Goal: Information Seeking & Learning: Learn about a topic

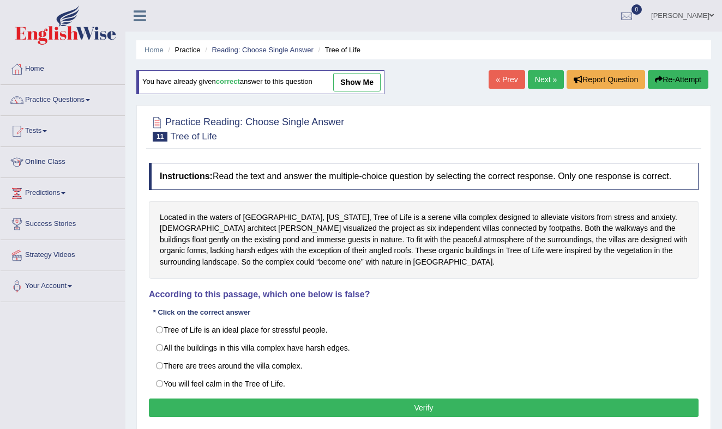
click at [81, 90] on link "Practice Questions" at bounding box center [63, 98] width 124 height 27
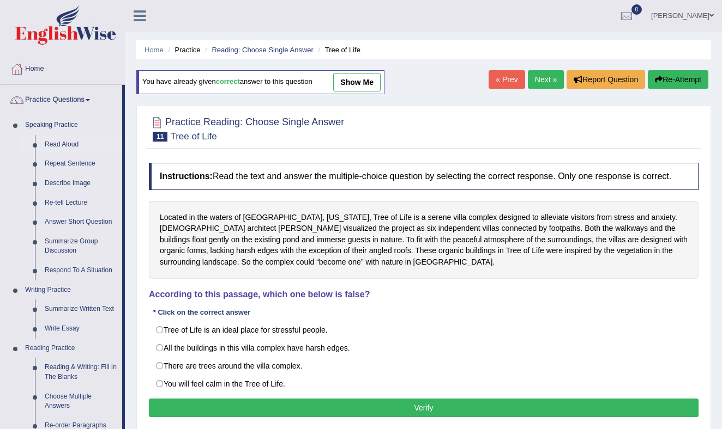
click at [68, 143] on link "Read Aloud" at bounding box center [81, 145] width 82 height 20
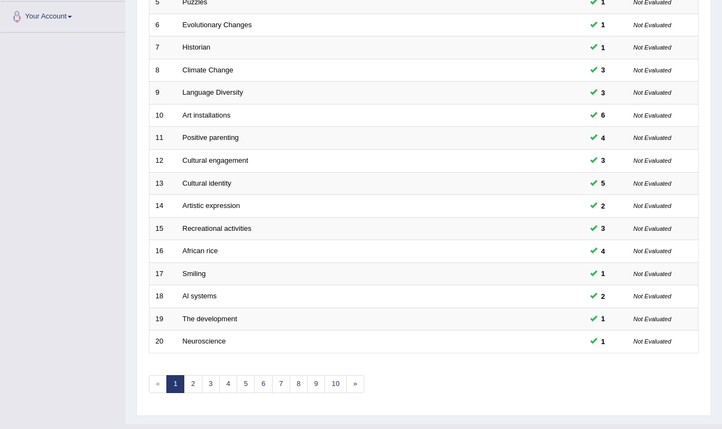
scroll to position [292, 0]
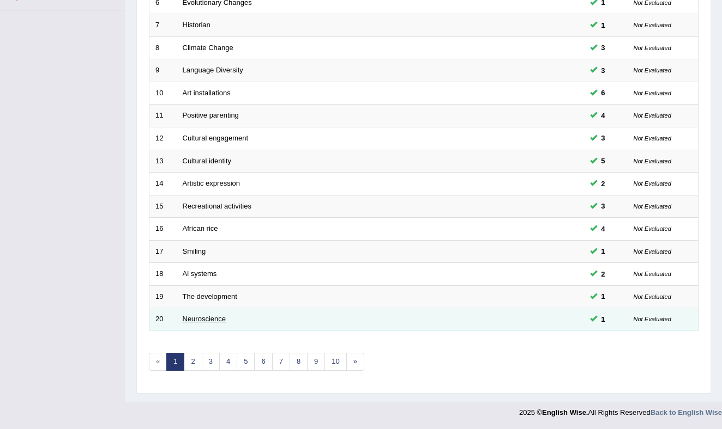
click at [211, 319] on link "Neuroscience" at bounding box center [205, 319] width 44 height 8
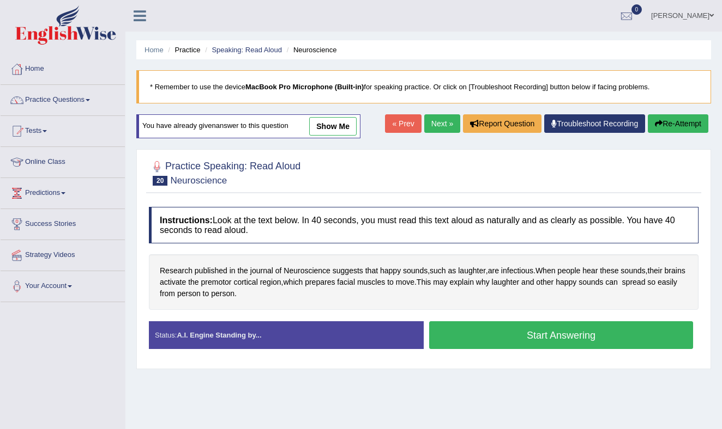
click at [535, 336] on button "Start Answering" at bounding box center [561, 336] width 264 height 28
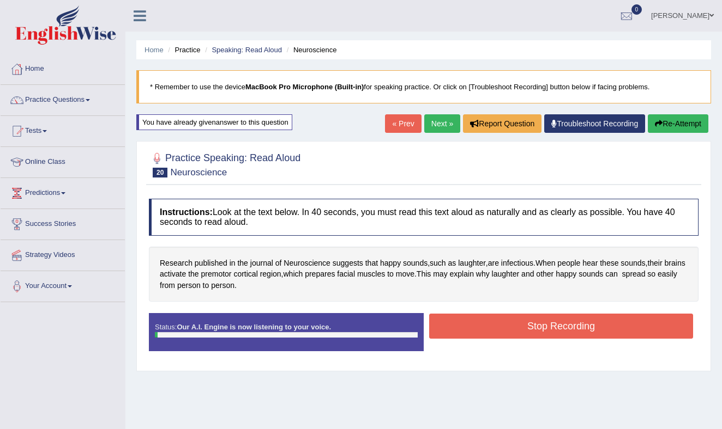
scroll to position [143, 0]
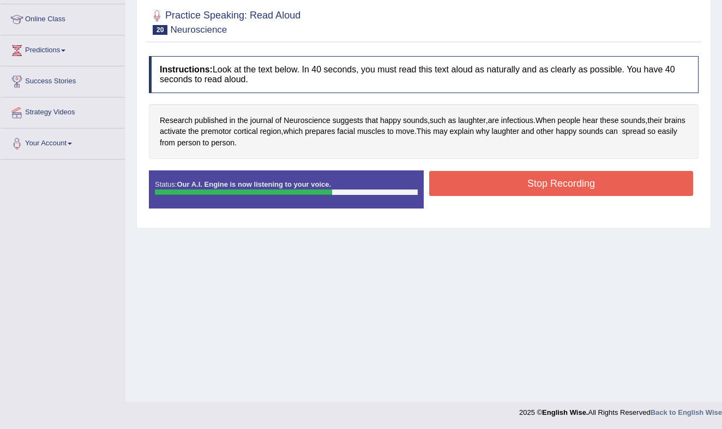
click at [546, 187] on button "Stop Recording" at bounding box center [561, 183] width 264 height 25
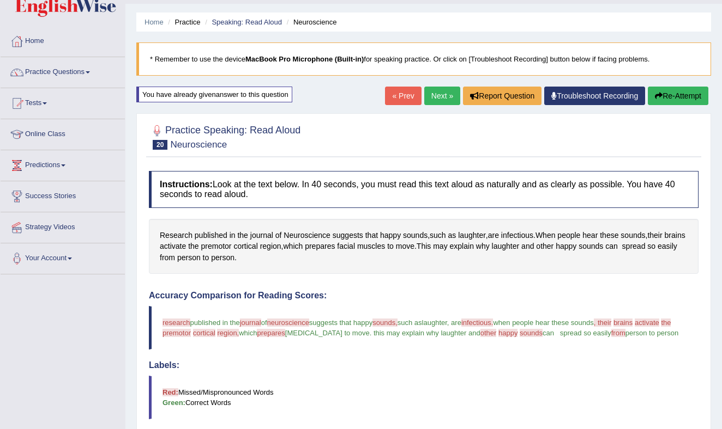
scroll to position [0, 0]
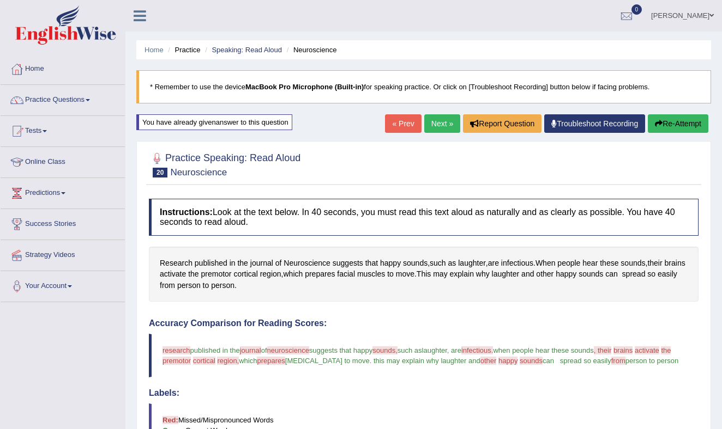
click at [440, 119] on link "Next »" at bounding box center [442, 123] width 36 height 19
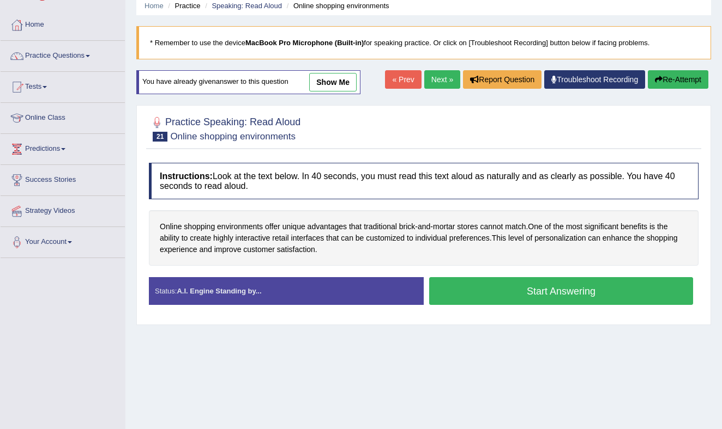
scroll to position [49, 0]
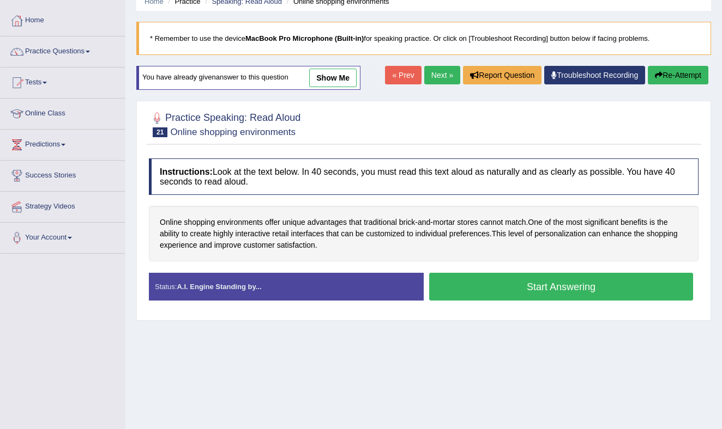
click at [516, 287] on button "Start Answering" at bounding box center [561, 287] width 264 height 28
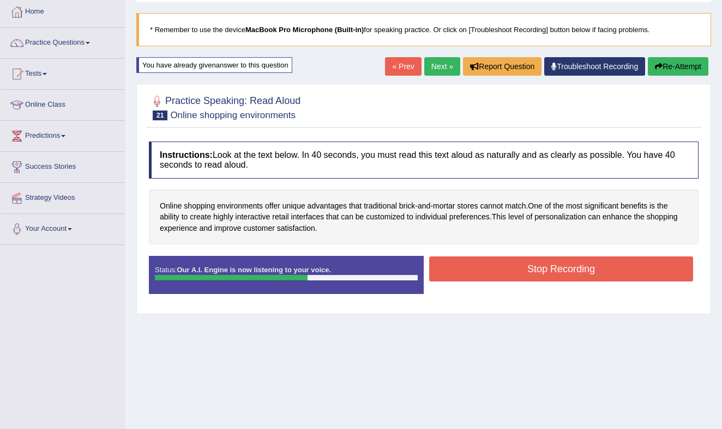
scroll to position [61, 0]
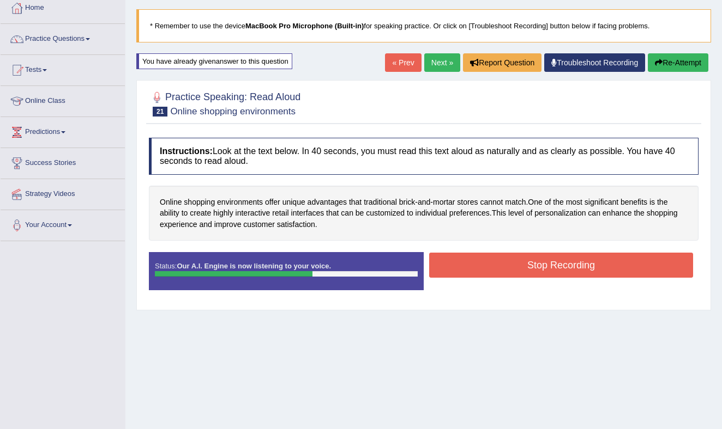
click at [517, 263] on button "Stop Recording" at bounding box center [561, 265] width 264 height 25
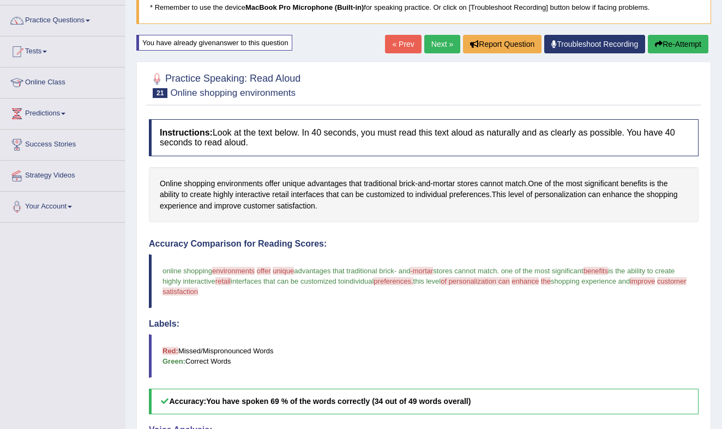
scroll to position [0, 0]
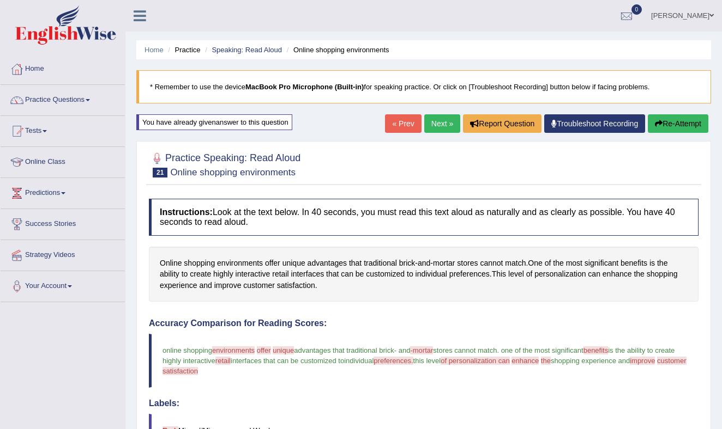
click at [433, 122] on link "Next »" at bounding box center [442, 123] width 36 height 19
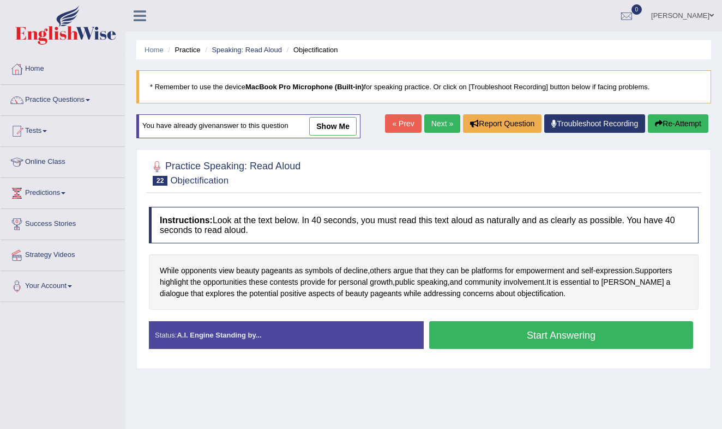
click at [513, 335] on button "Start Answering" at bounding box center [561, 336] width 264 height 28
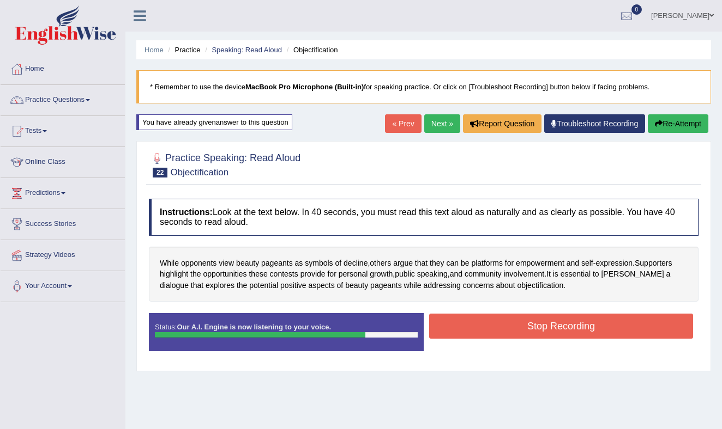
click at [512, 325] on button "Stop Recording" at bounding box center [561, 326] width 264 height 25
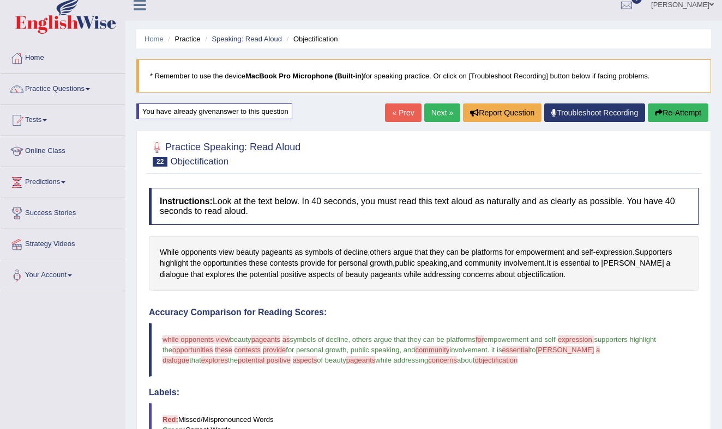
scroll to position [17, 0]
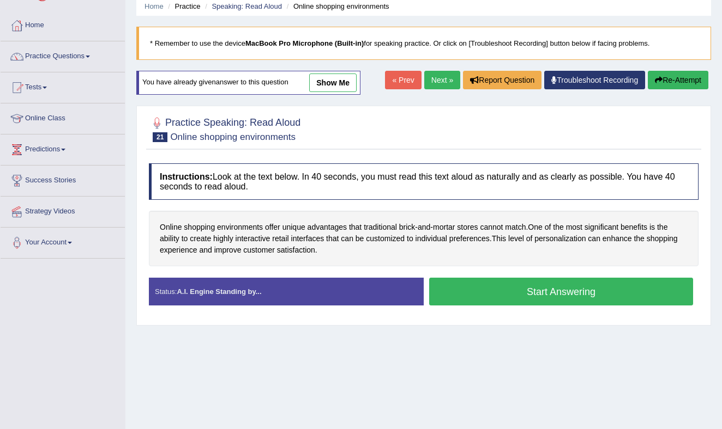
click at [528, 292] on button "Start Answering" at bounding box center [561, 292] width 264 height 28
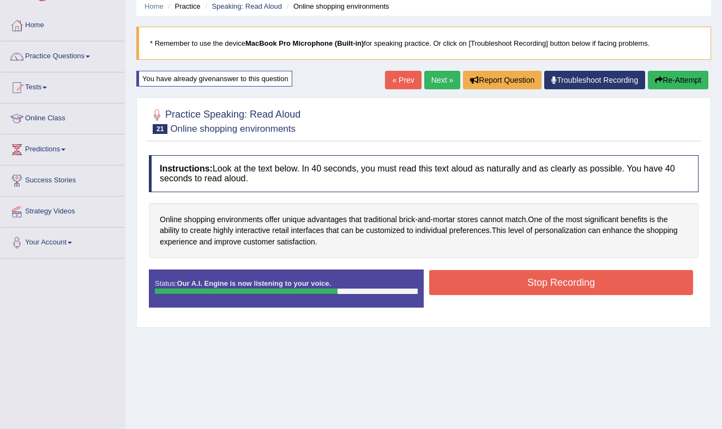
click at [514, 281] on button "Stop Recording" at bounding box center [561, 282] width 264 height 25
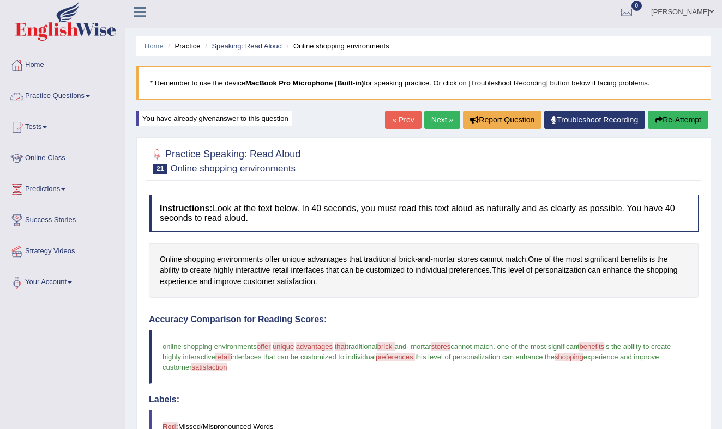
scroll to position [4, 0]
click at [86, 94] on link "Practice Questions" at bounding box center [63, 94] width 124 height 27
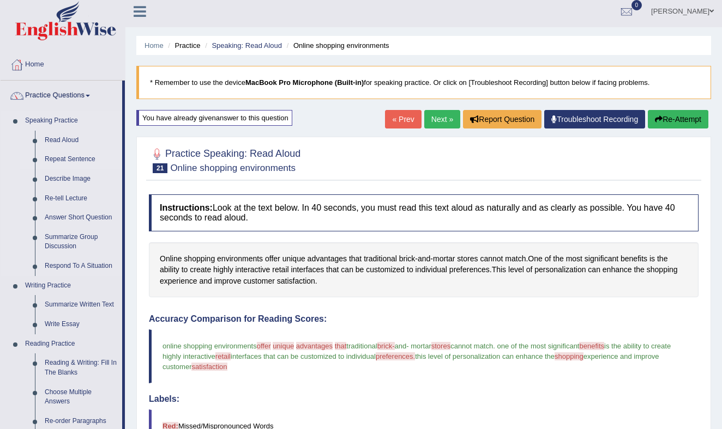
click at [82, 158] on link "Repeat Sentence" at bounding box center [81, 160] width 82 height 20
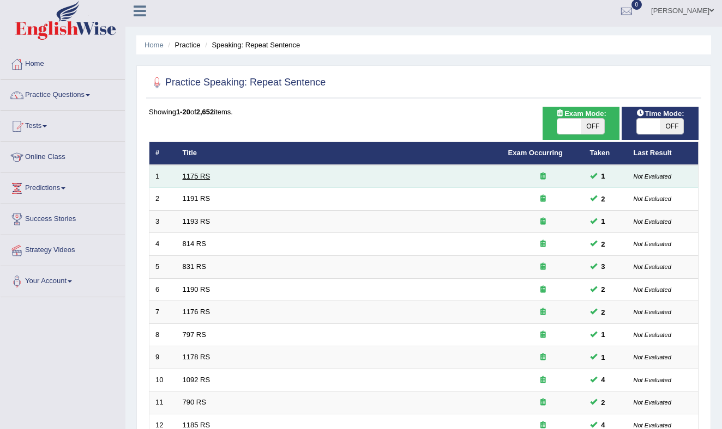
scroll to position [8, 0]
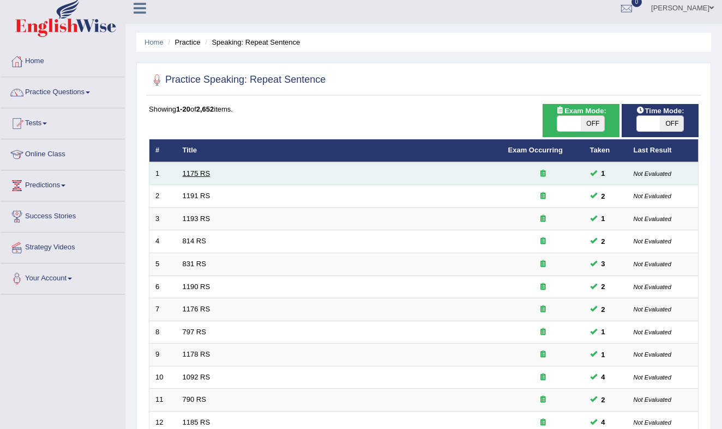
click at [209, 177] on link "1175 RS" at bounding box center [197, 174] width 28 height 8
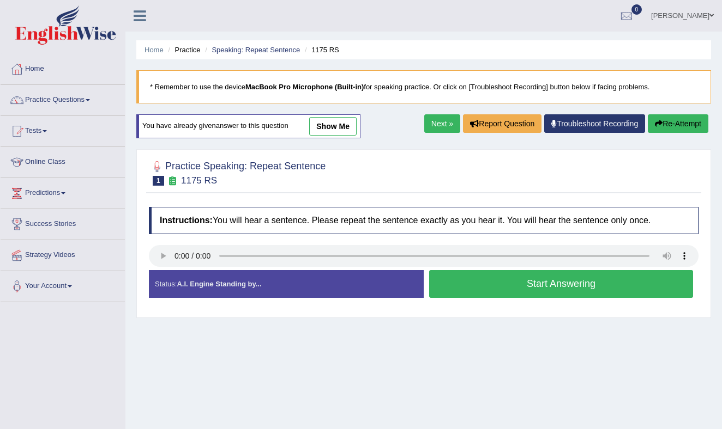
click at [550, 282] on button "Start Answering" at bounding box center [561, 284] width 264 height 28
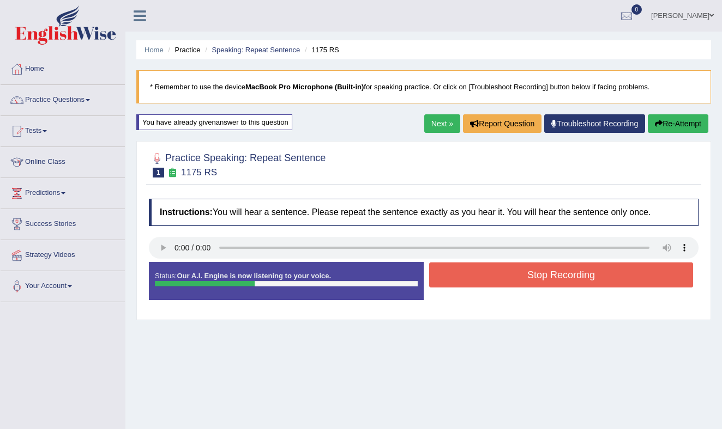
click at [552, 282] on button "Stop Recording" at bounding box center [561, 275] width 264 height 25
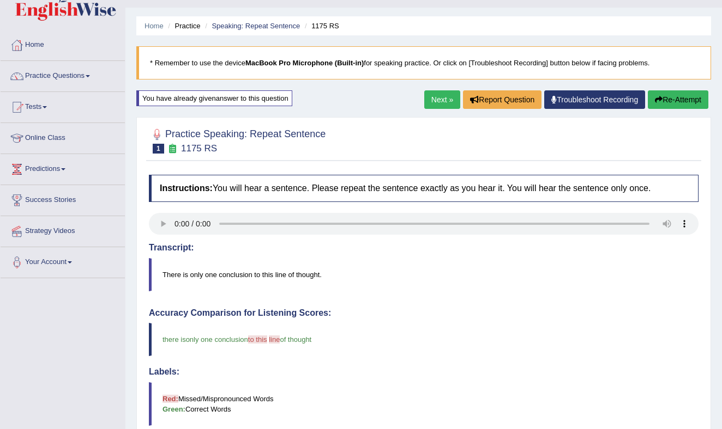
scroll to position [23, 0]
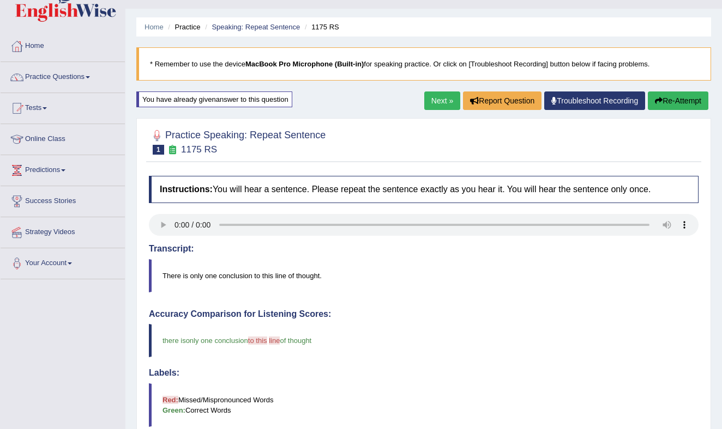
click at [431, 96] on link "Next »" at bounding box center [442, 101] width 36 height 19
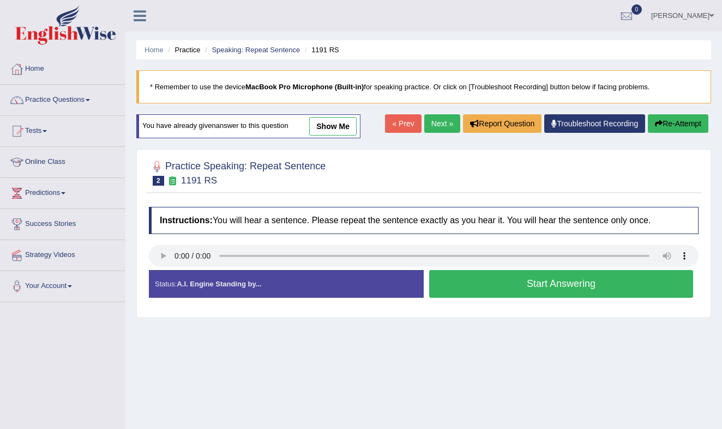
click at [503, 285] on button "Start Answering" at bounding box center [561, 284] width 264 height 28
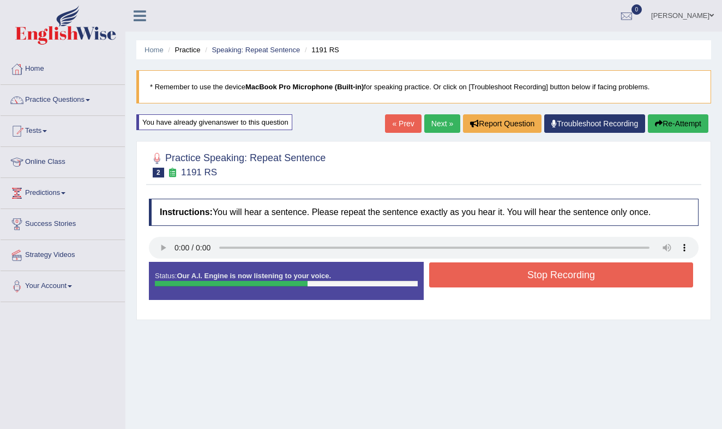
click at [512, 276] on button "Stop Recording" at bounding box center [561, 275] width 264 height 25
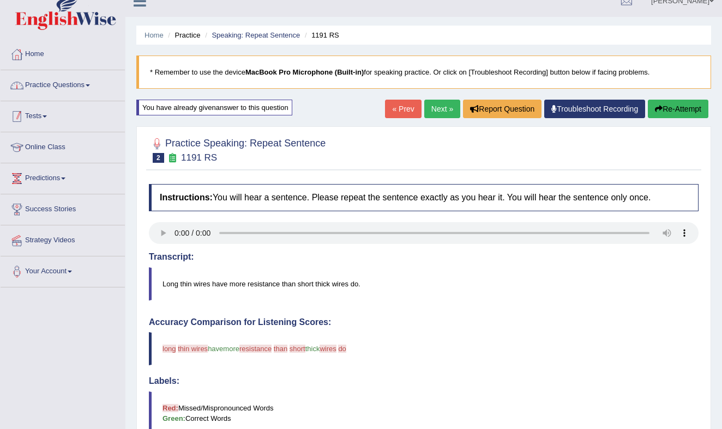
scroll to position [23, 0]
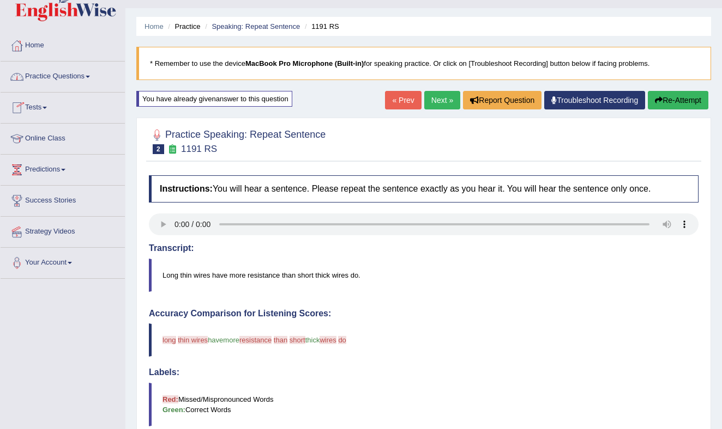
click at [80, 75] on link "Practice Questions" at bounding box center [63, 75] width 124 height 27
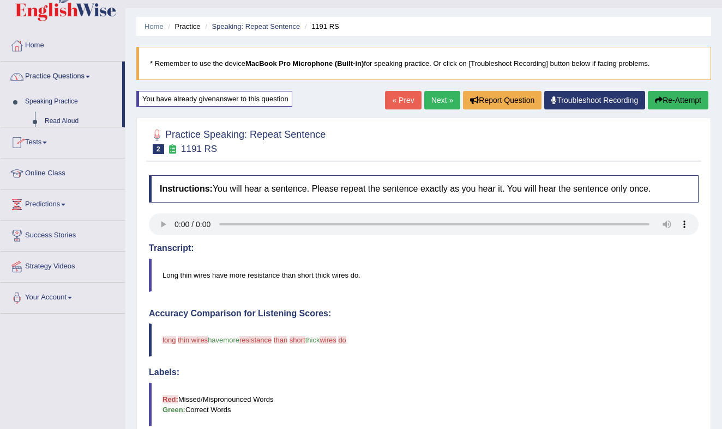
scroll to position [24, 0]
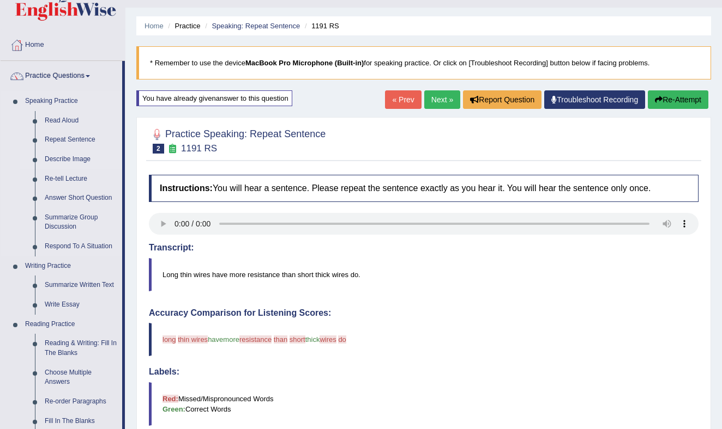
click at [69, 156] on link "Describe Image" at bounding box center [81, 160] width 82 height 20
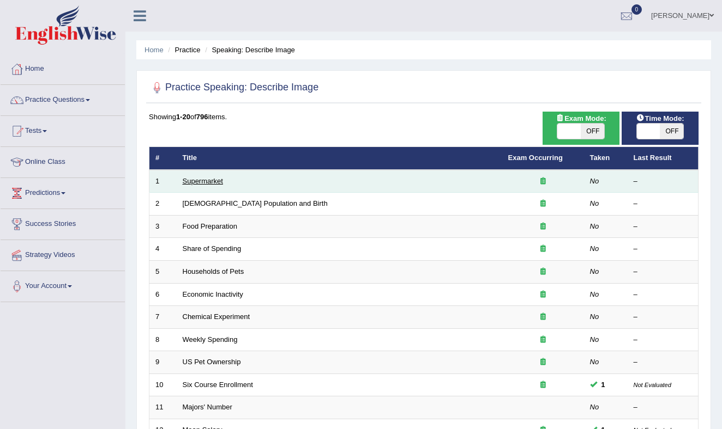
click at [211, 180] on link "Supermarket" at bounding box center [203, 181] width 40 height 8
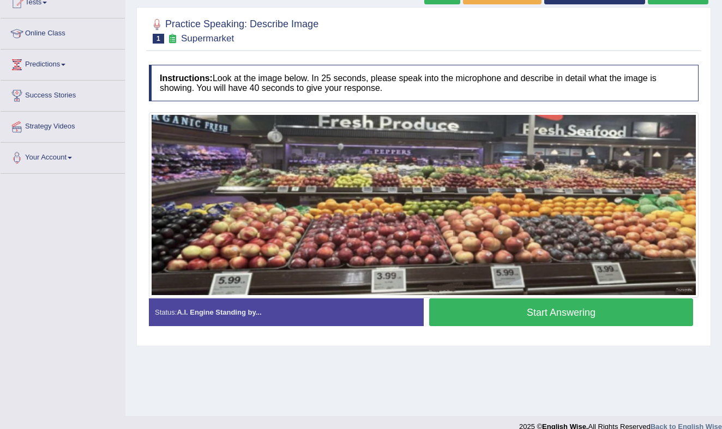
scroll to position [127, 0]
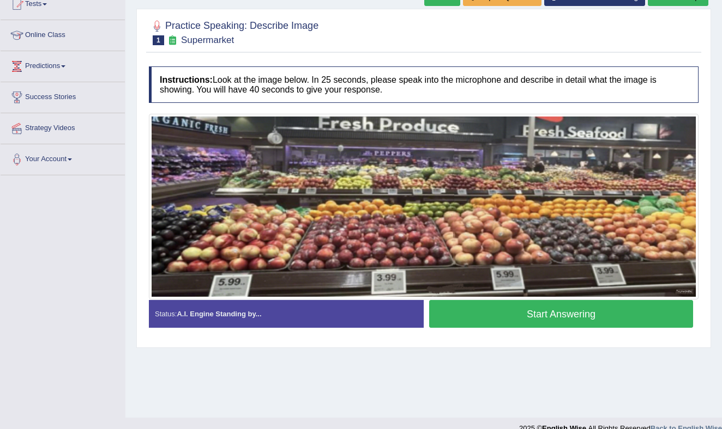
click at [527, 316] on button "Start Answering" at bounding box center [561, 314] width 264 height 28
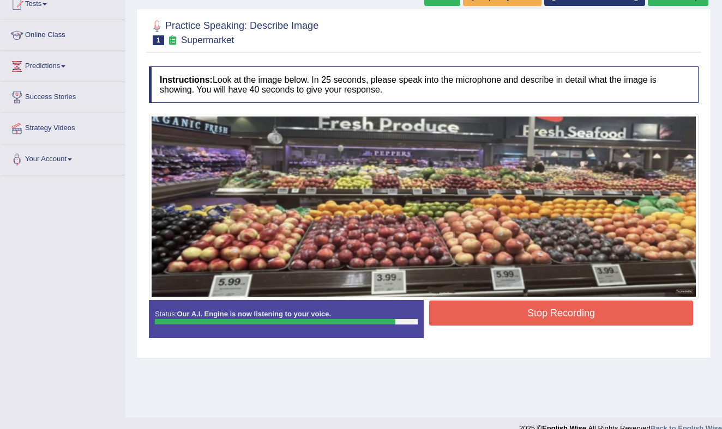
click at [525, 314] on button "Stop Recording" at bounding box center [561, 313] width 264 height 25
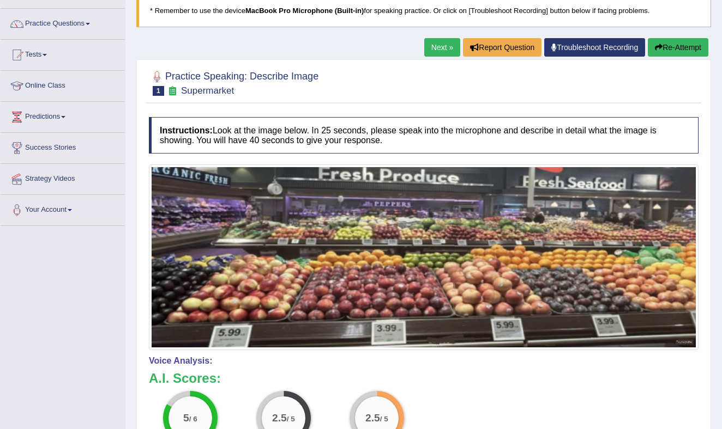
scroll to position [0, 0]
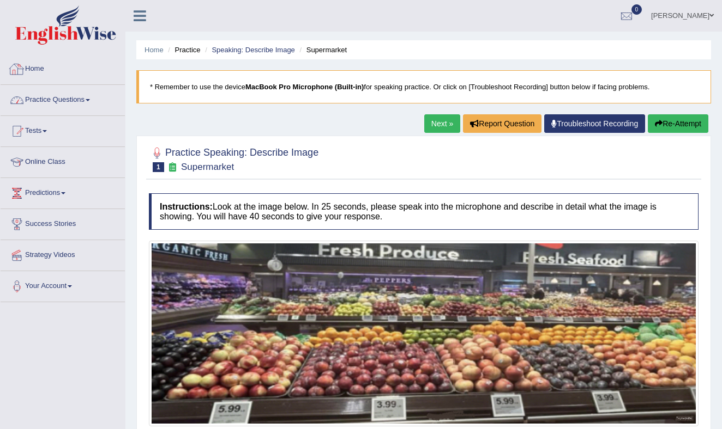
click at [91, 97] on link "Practice Questions" at bounding box center [63, 98] width 124 height 27
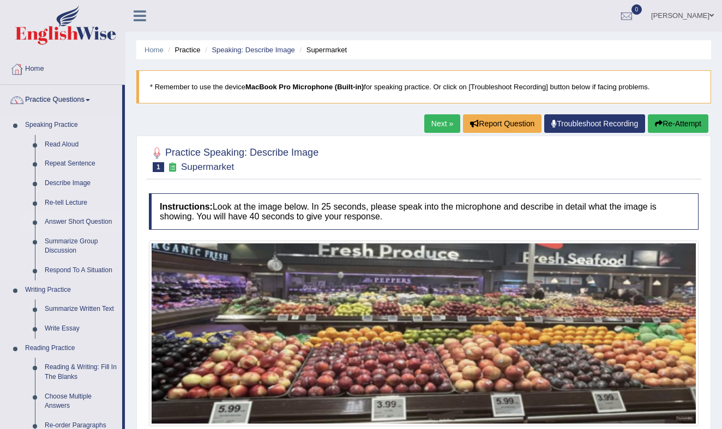
click at [66, 221] on link "Answer Short Question" at bounding box center [81, 223] width 82 height 20
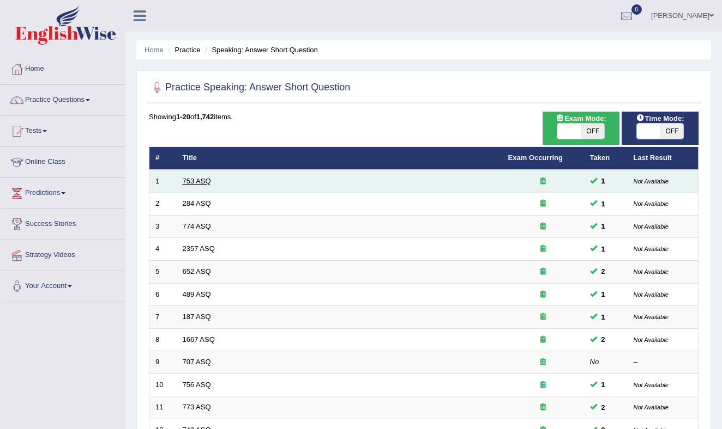
click at [199, 181] on link "753 ASQ" at bounding box center [197, 181] width 28 height 8
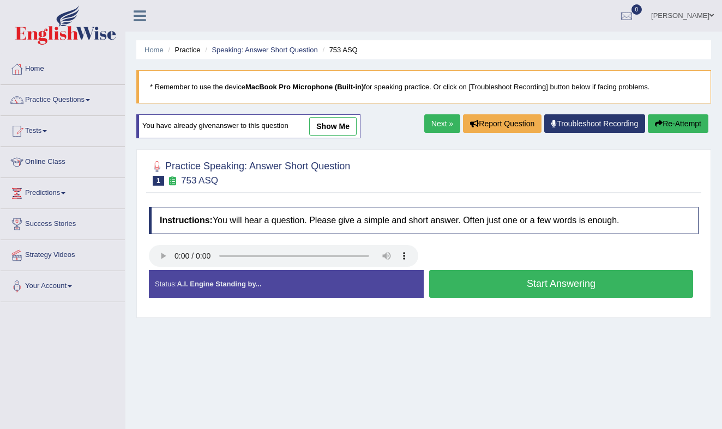
click at [513, 285] on button "Start Answering" at bounding box center [561, 284] width 264 height 28
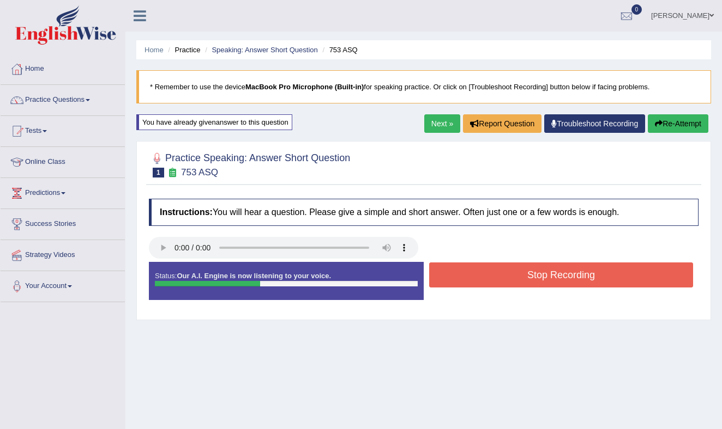
click at [510, 273] on button "Stop Recording" at bounding box center [561, 275] width 264 height 25
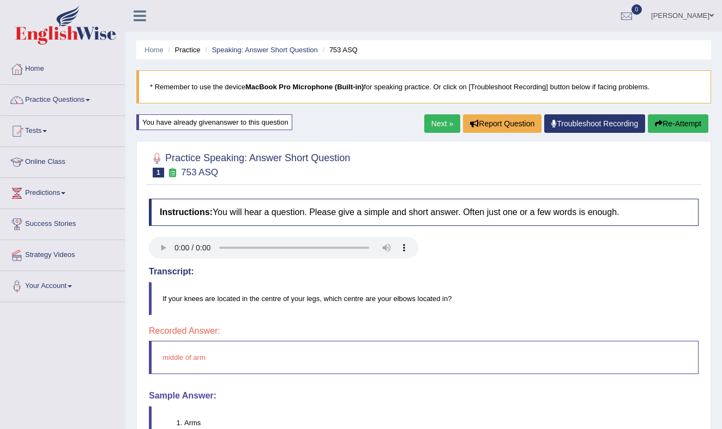
click at [433, 123] on link "Next »" at bounding box center [442, 123] width 36 height 19
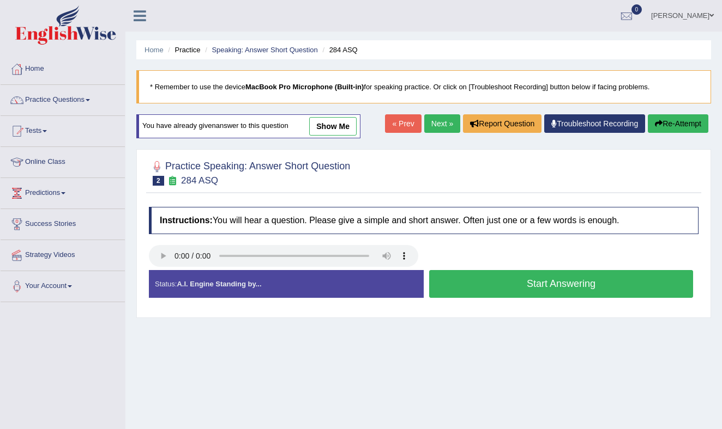
click at [468, 283] on button "Start Answering" at bounding box center [561, 284] width 264 height 28
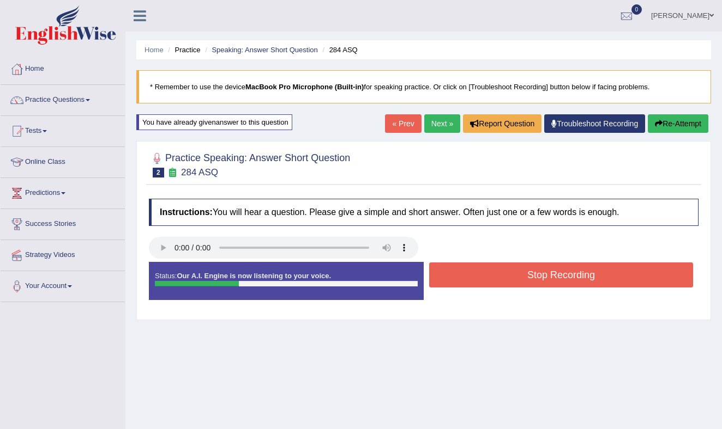
click at [478, 274] on button "Stop Recording" at bounding box center [561, 275] width 264 height 25
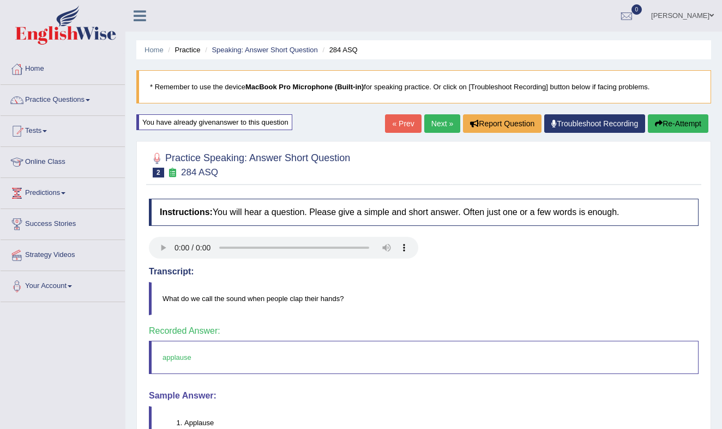
click at [434, 123] on link "Next »" at bounding box center [442, 123] width 36 height 19
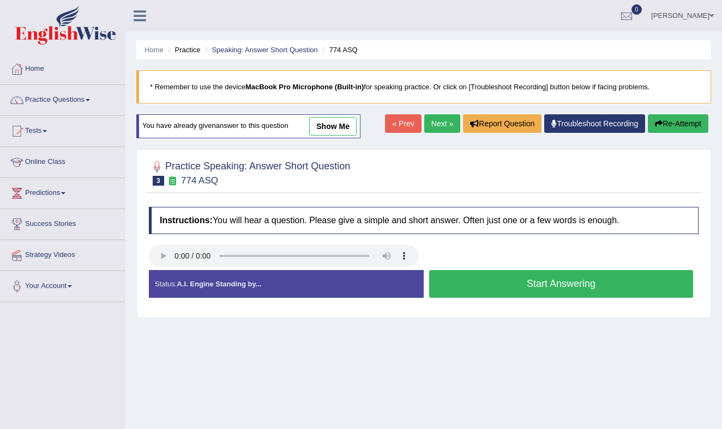
click at [500, 283] on button "Start Answering" at bounding box center [561, 284] width 264 height 28
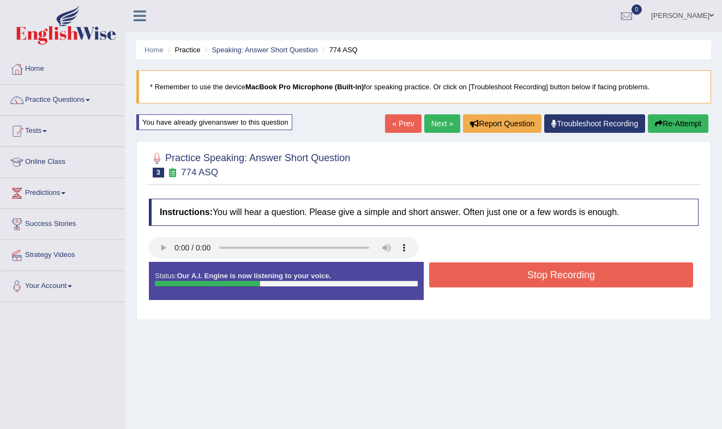
click at [507, 277] on button "Stop Recording" at bounding box center [561, 275] width 264 height 25
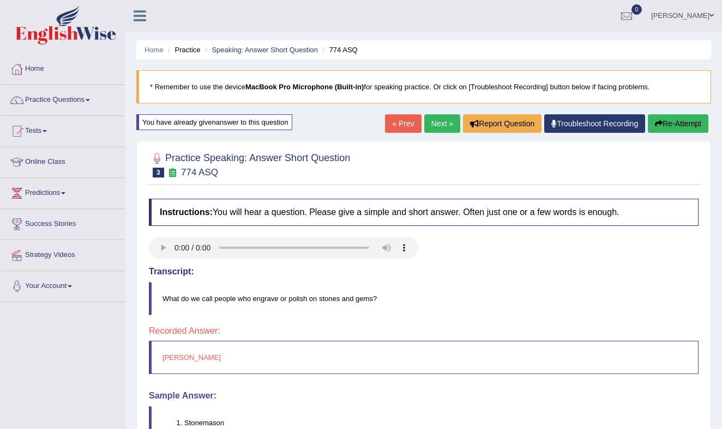
click at [436, 120] on link "Next »" at bounding box center [442, 123] width 36 height 19
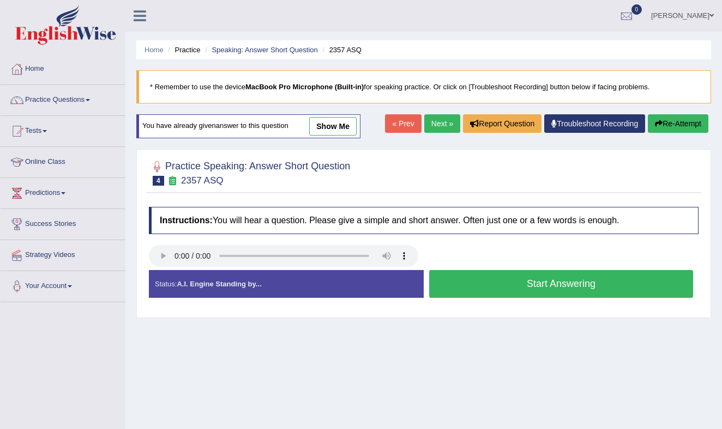
scroll to position [5, 0]
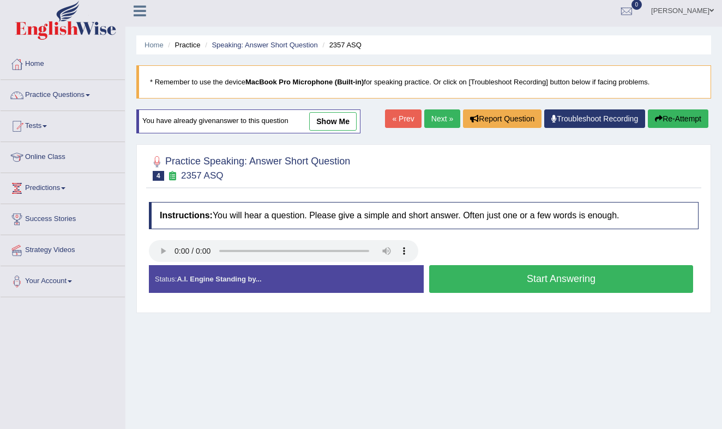
click at [487, 276] on button "Start Answering" at bounding box center [561, 279] width 264 height 28
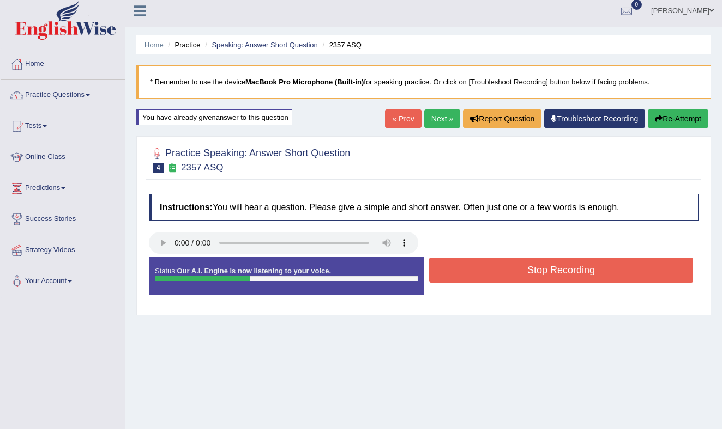
click at [489, 269] on button "Stop Recording" at bounding box center [561, 270] width 264 height 25
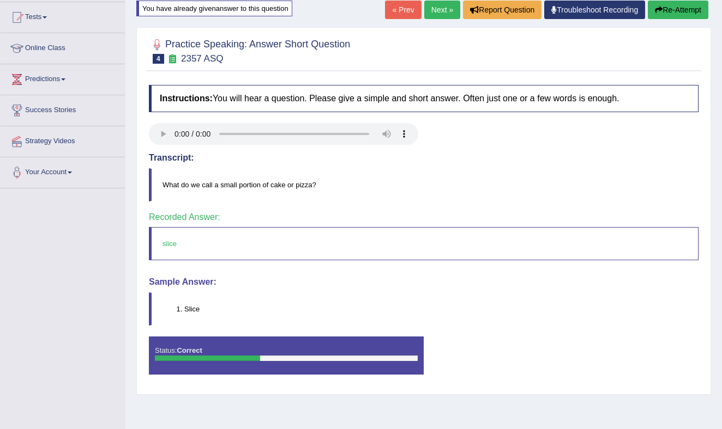
scroll to position [0, 0]
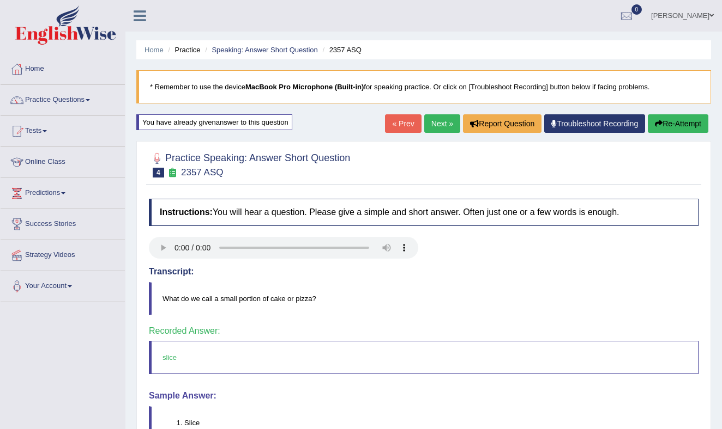
click at [433, 123] on link "Next »" at bounding box center [442, 123] width 36 height 19
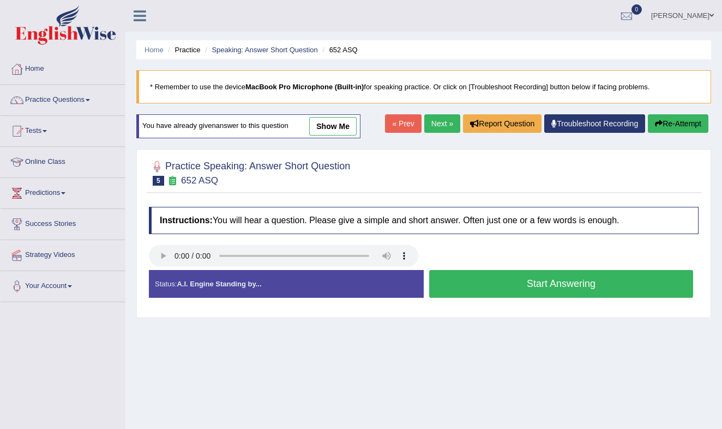
click at [489, 286] on button "Start Answering" at bounding box center [561, 284] width 264 height 28
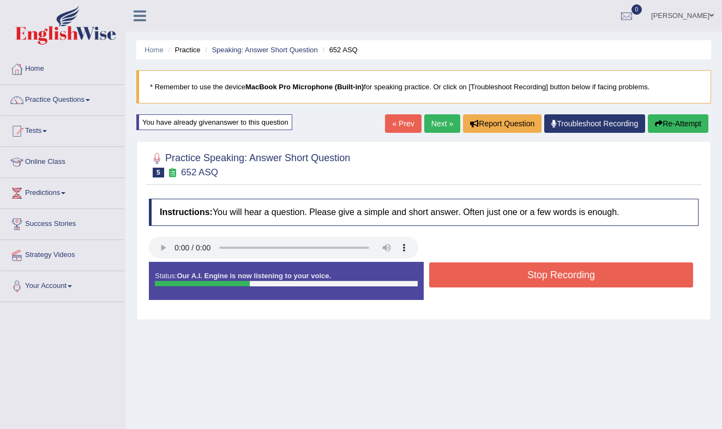
click at [499, 273] on button "Stop Recording" at bounding box center [561, 275] width 264 height 25
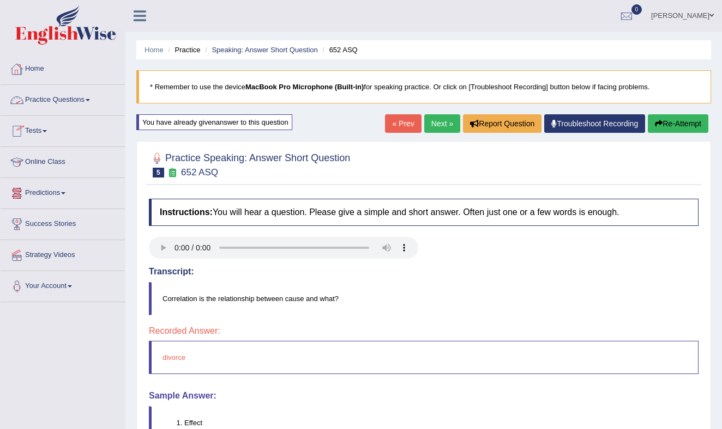
click at [78, 96] on link "Practice Questions" at bounding box center [63, 98] width 124 height 27
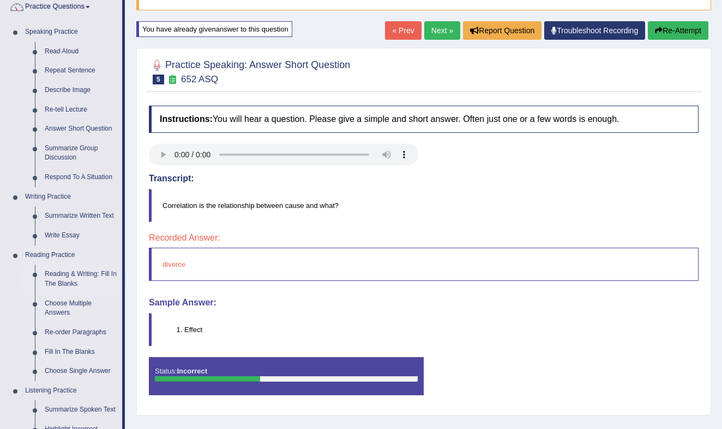
scroll to position [94, 0]
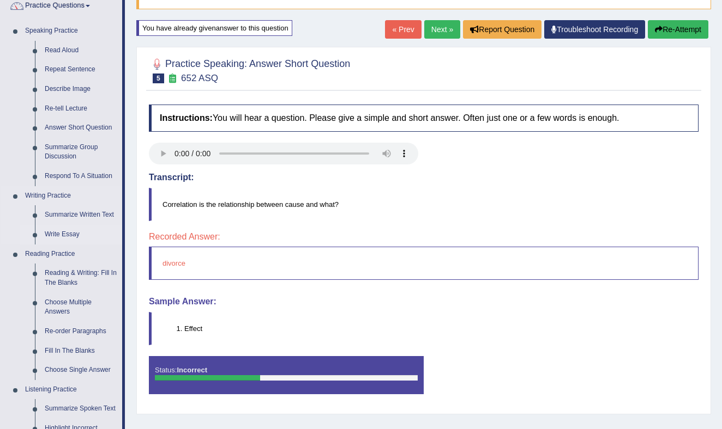
click at [70, 232] on link "Write Essay" at bounding box center [81, 235] width 82 height 20
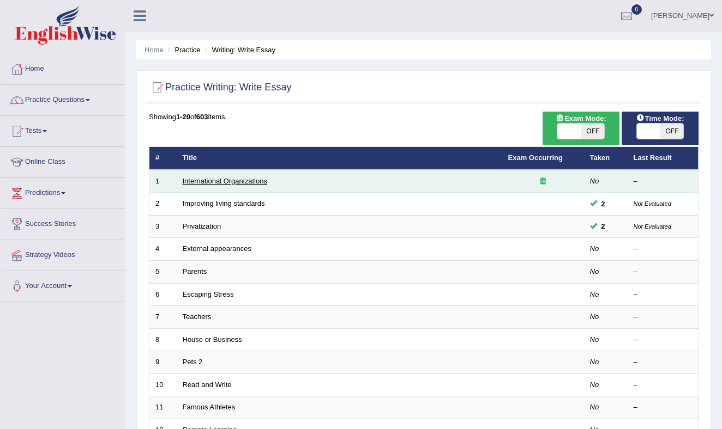
click at [251, 180] on link "International Organizations" at bounding box center [225, 181] width 84 height 8
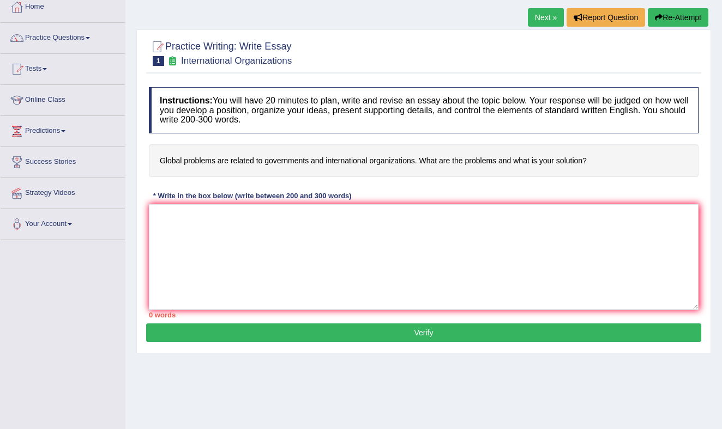
scroll to position [66, 0]
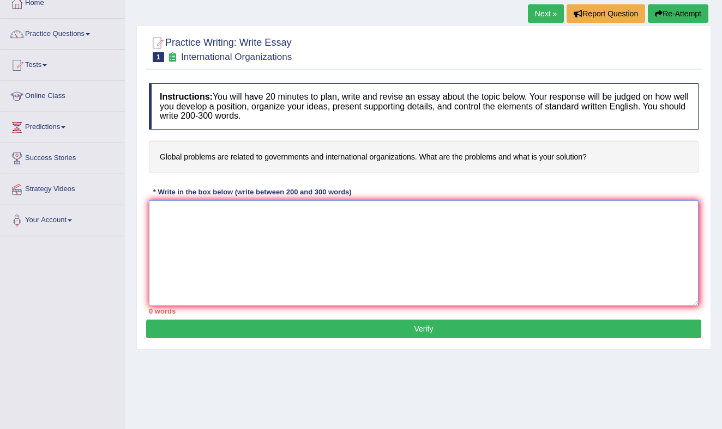
click at [259, 234] on textarea at bounding box center [423, 254] width 549 height 106
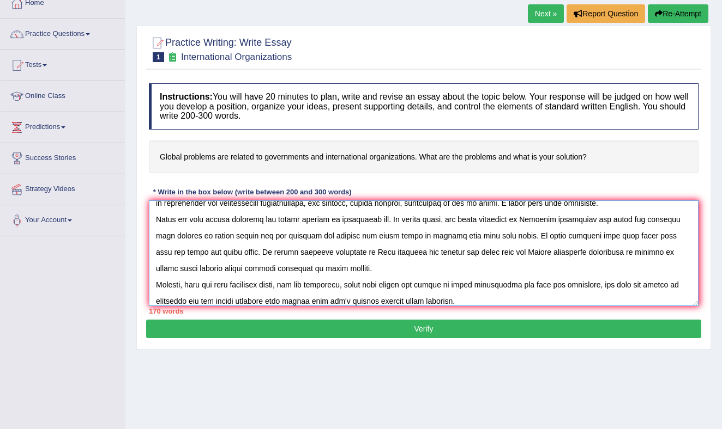
scroll to position [42, 0]
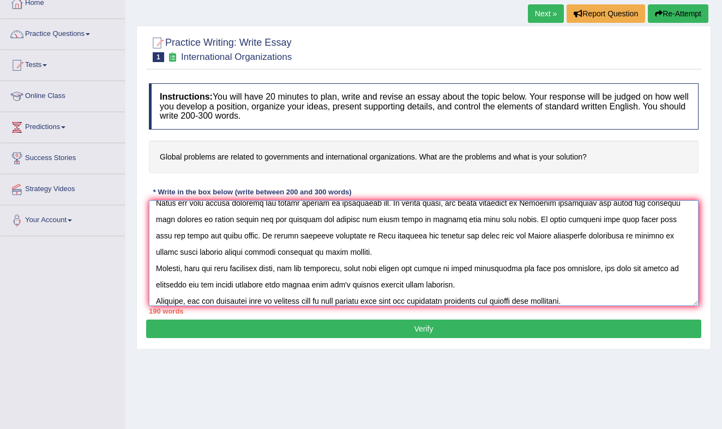
drag, startPoint x: 280, startPoint y: 301, endPoint x: 314, endPoint y: 265, distance: 49.8
click at [281, 301] on textarea at bounding box center [423, 254] width 549 height 106
click at [298, 300] on textarea at bounding box center [423, 254] width 549 height 106
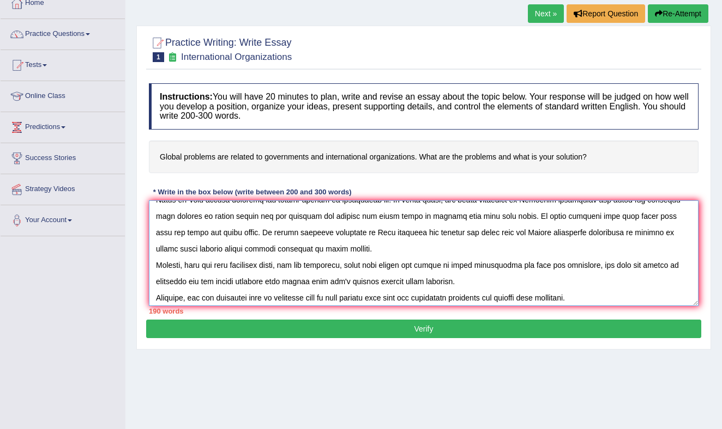
click at [446, 299] on textarea at bounding box center [423, 254] width 549 height 106
drag, startPoint x: 581, startPoint y: 297, endPoint x: 589, endPoint y: 278, distance: 20.5
click at [585, 290] on textarea at bounding box center [423, 254] width 549 height 106
drag, startPoint x: 598, startPoint y: 301, endPoint x: 606, endPoint y: 283, distance: 19.3
click at [598, 300] on textarea at bounding box center [423, 254] width 549 height 106
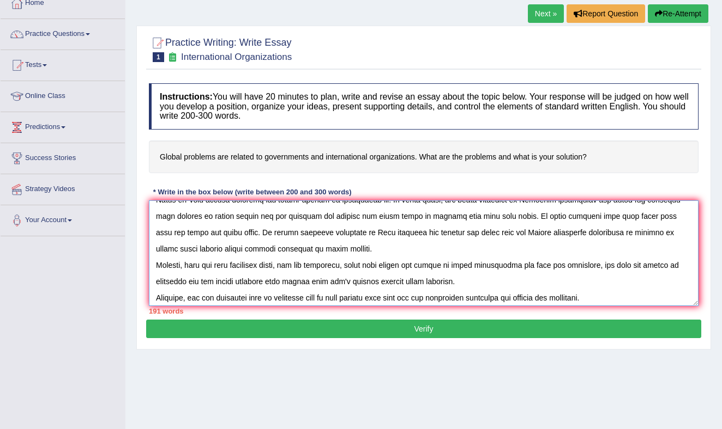
drag, startPoint x: 585, startPoint y: 295, endPoint x: 594, endPoint y: 293, distance: 9.0
click at [585, 295] on textarea at bounding box center [423, 254] width 549 height 106
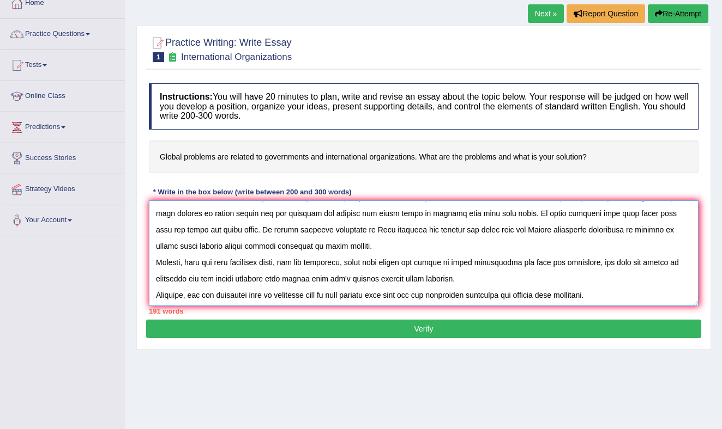
scroll to position [47, 0]
click at [638, 294] on textarea at bounding box center [423, 254] width 549 height 106
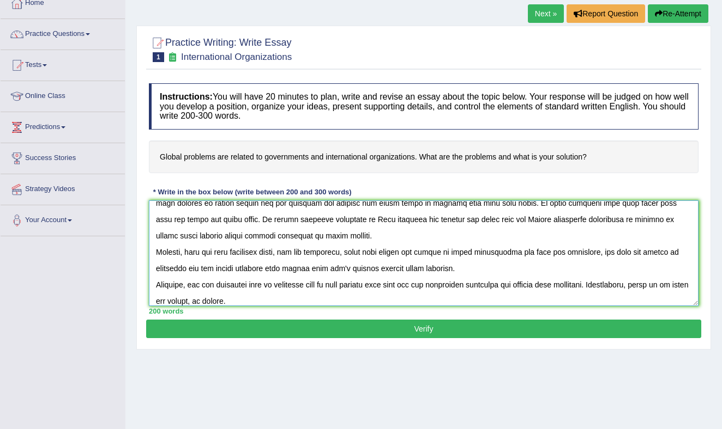
type textarea "As far as, there are many topics for discussion in today's world and among them…"
drag, startPoint x: 302, startPoint y: 308, endPoint x: 249, endPoint y: 302, distance: 54.2
click at [249, 302] on div "Instructions: You will have 20 minutes to plan, write and revise an essay about…" at bounding box center [423, 199] width 555 height 242
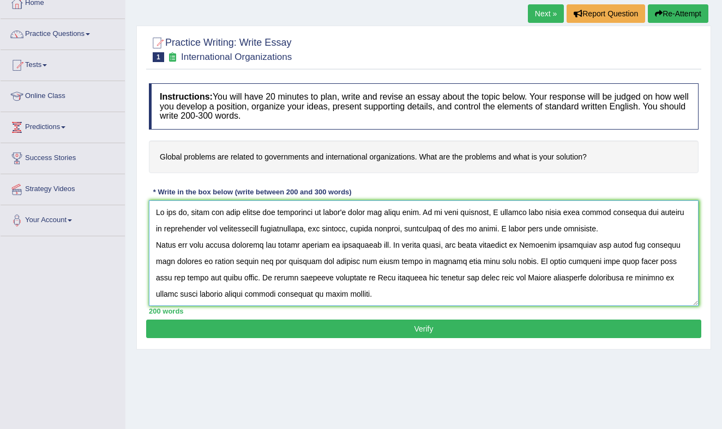
drag, startPoint x: 304, startPoint y: 298, endPoint x: 157, endPoint y: 197, distance: 177.9
click at [157, 197] on div "Instructions: You will have 20 minutes to plan, write and revise an essay about…" at bounding box center [423, 199] width 555 height 242
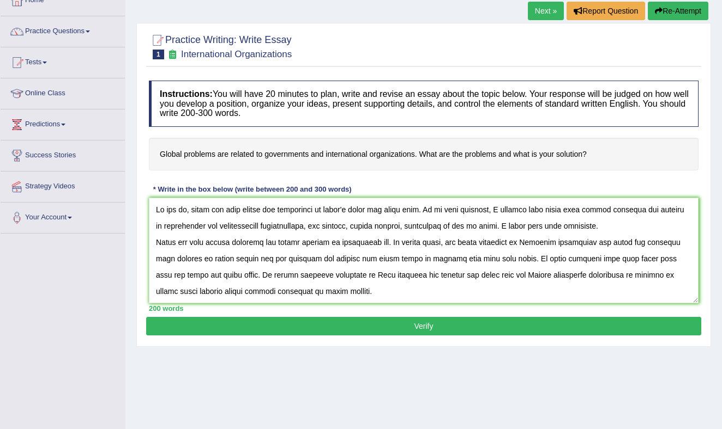
click at [376, 324] on button "Verify" at bounding box center [423, 326] width 555 height 19
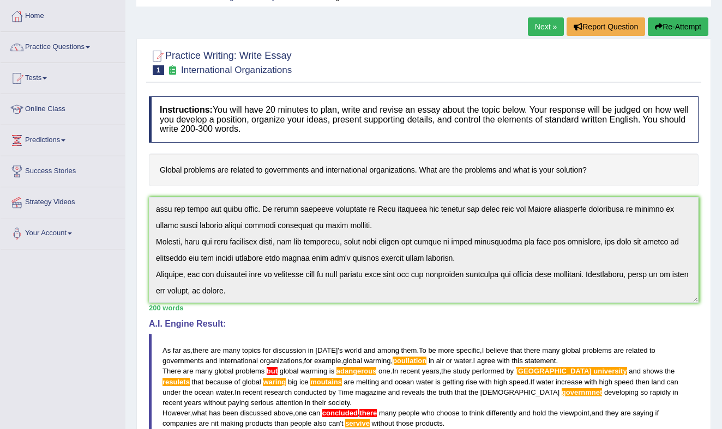
scroll to position [0, 0]
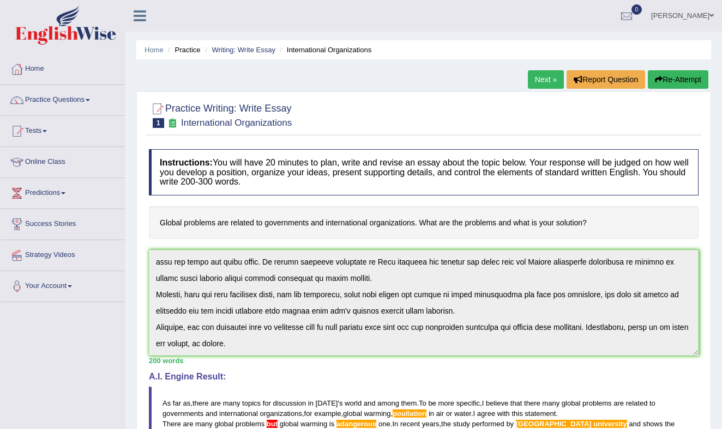
click at [665, 77] on button "Re-Attempt" at bounding box center [677, 79] width 60 height 19
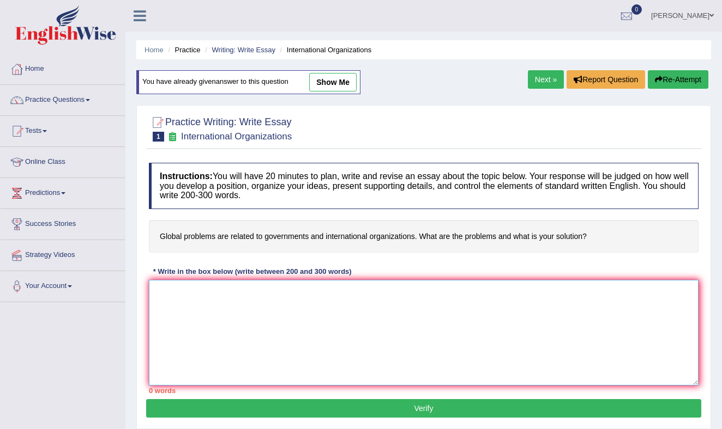
paste textarea "As far as there are many topics for discussion in [DATE] world, among them. To …"
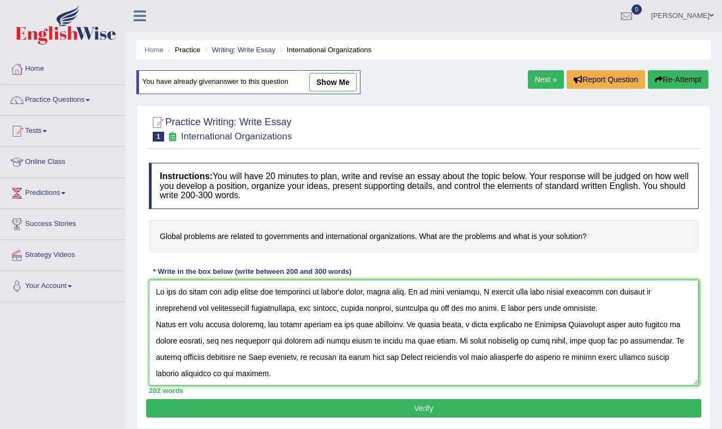
scroll to position [58, 0]
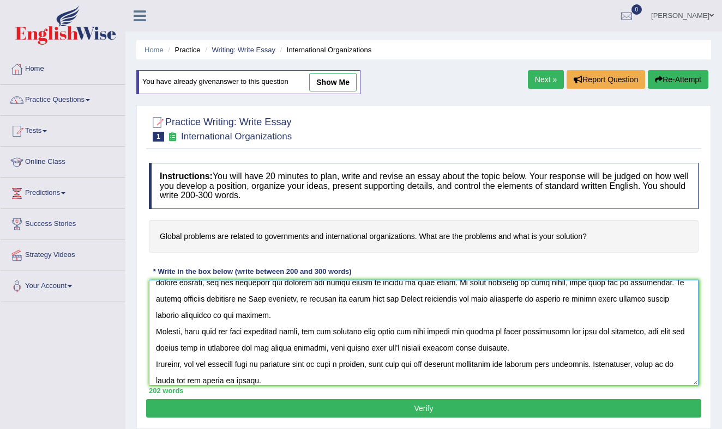
type textarea "As far as there are many topics for discussion in [DATE] world, among them. To …"
click at [385, 411] on button "Verify" at bounding box center [423, 409] width 555 height 19
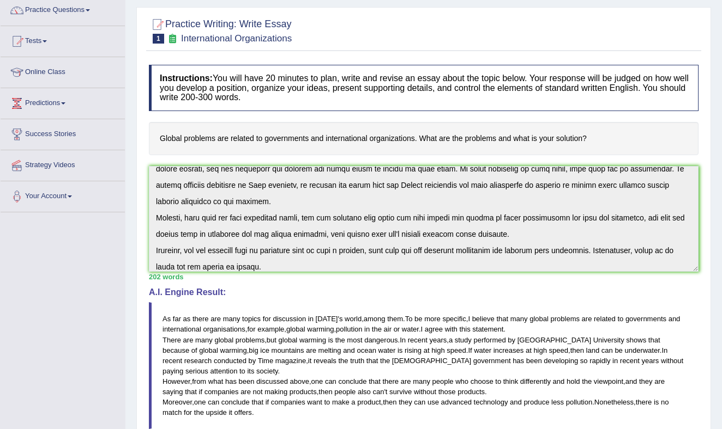
scroll to position [0, 0]
